Goal: Information Seeking & Learning: Learn about a topic

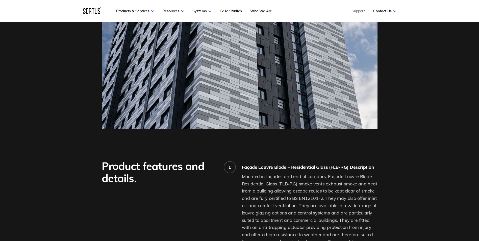
scroll to position [126, 0]
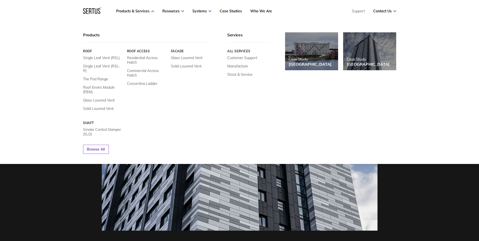
click at [180, 52] on link "Facade" at bounding box center [191, 51] width 40 height 4
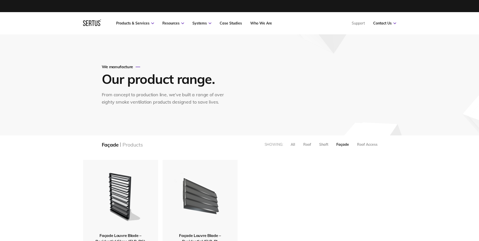
click at [204, 196] on img at bounding box center [199, 196] width 57 height 70
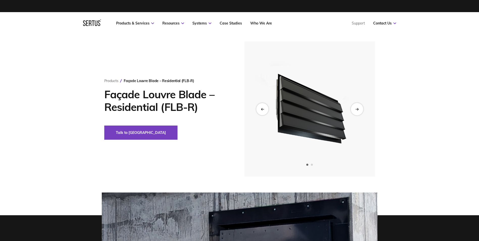
click at [359, 110] on div "Next slide" at bounding box center [356, 109] width 12 height 12
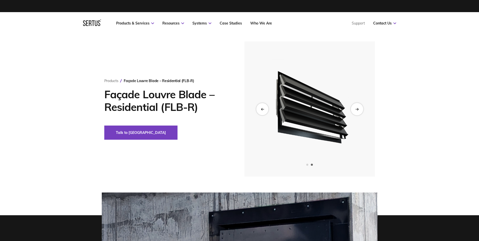
click at [359, 110] on div "Next slide" at bounding box center [356, 109] width 12 height 12
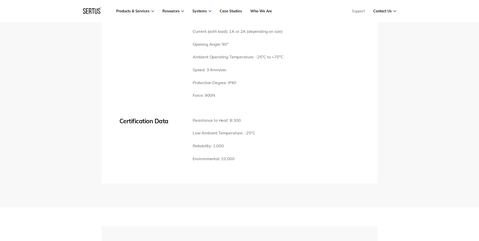
scroll to position [782, 0]
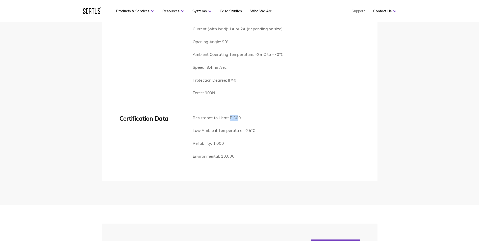
drag, startPoint x: 229, startPoint y: 110, endPoint x: 238, endPoint y: 110, distance: 8.6
click at [238, 115] on p "Resistance to Heat: B 300" at bounding box center [223, 118] width 63 height 7
drag, startPoint x: 238, startPoint y: 110, endPoint x: 242, endPoint y: 113, distance: 5.2
click at [242, 115] on p "Resistance to Heat: B 300" at bounding box center [223, 118] width 63 height 7
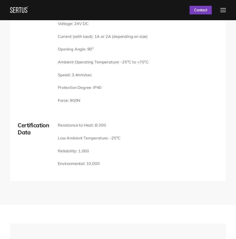
scroll to position [679, 0]
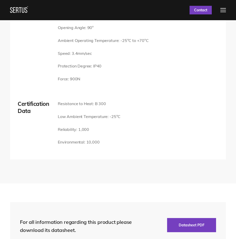
click at [110, 143] on p "Environmental: 10,000" at bounding box center [89, 142] width 63 height 7
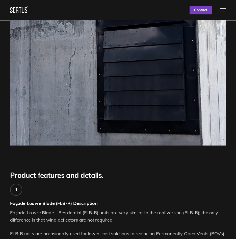
scroll to position [0, 0]
